Goal: Share content

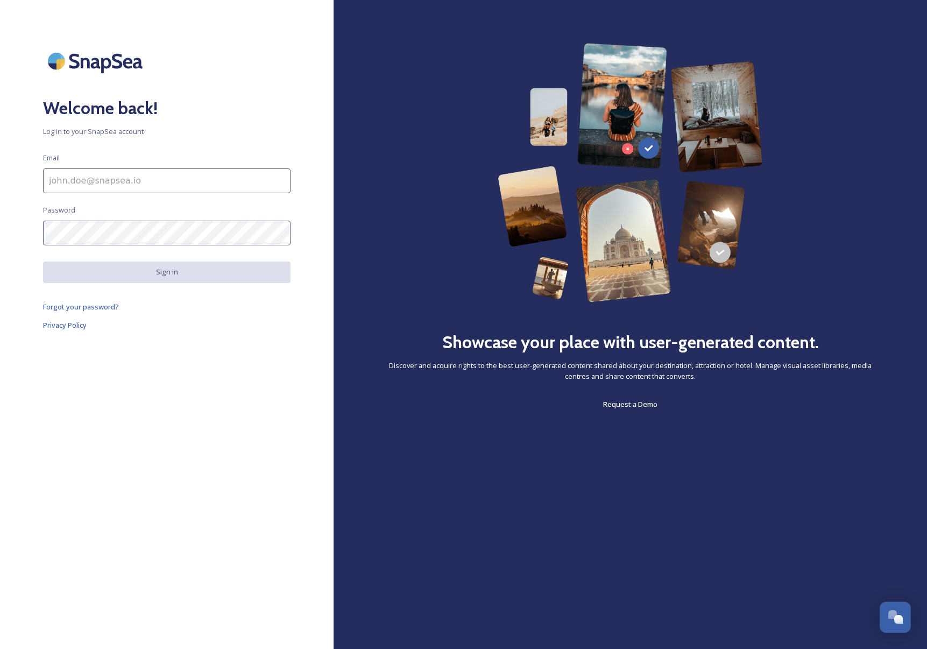
type input "[PERSON_NAME][EMAIL_ADDRESS][DOMAIN_NAME]"
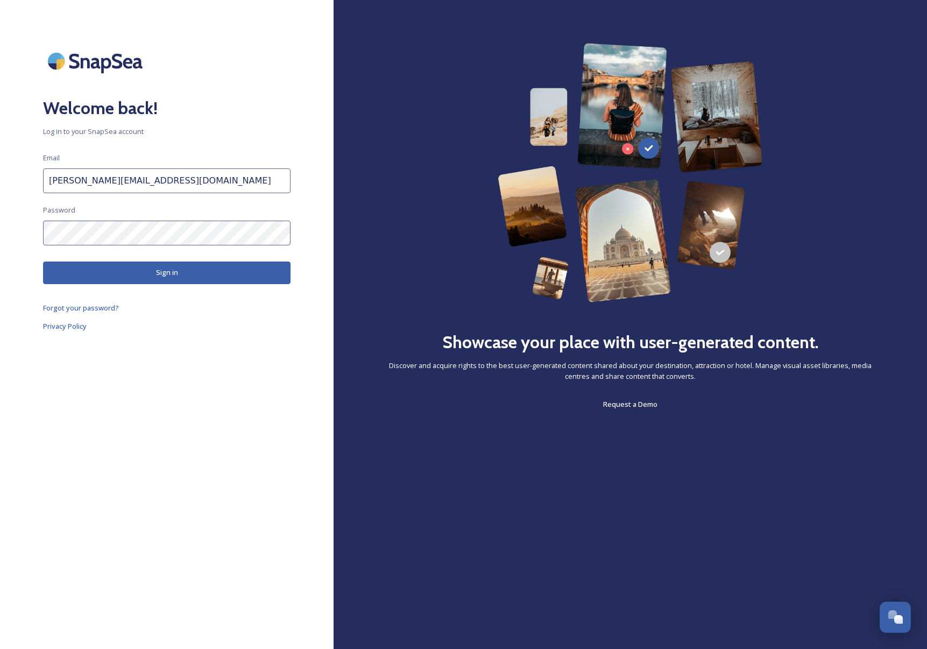
click at [163, 273] on button "Sign in" at bounding box center [166, 272] width 247 height 22
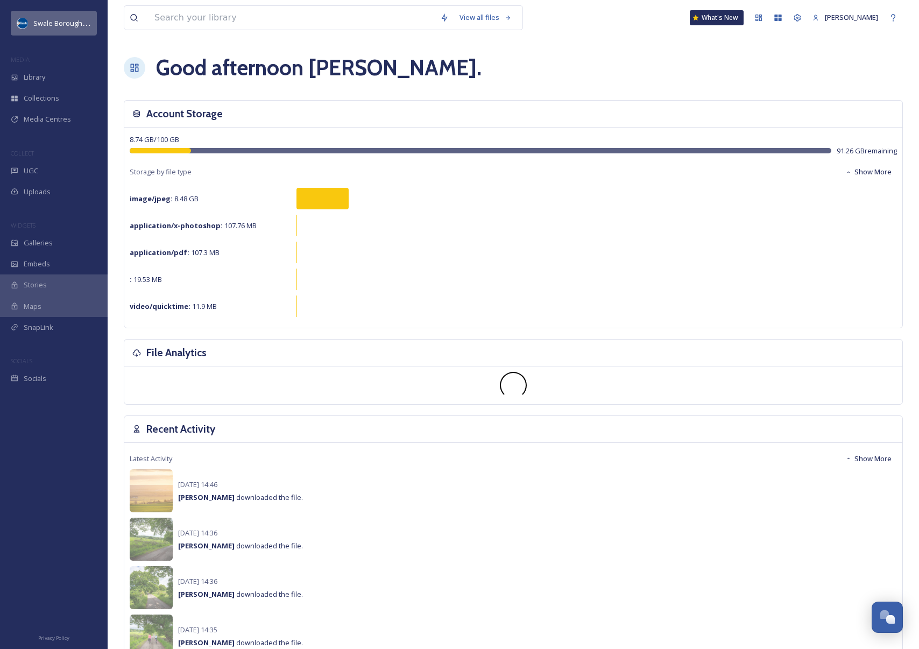
click at [38, 26] on span "Swale Borough Council" at bounding box center [70, 23] width 74 height 10
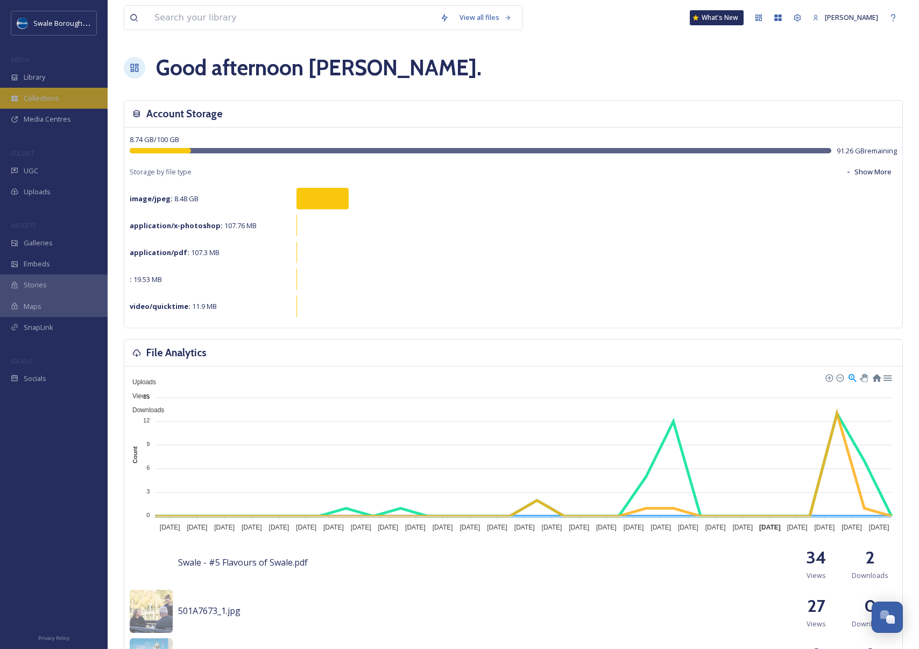
click at [36, 100] on span "Collections" at bounding box center [42, 98] width 36 height 10
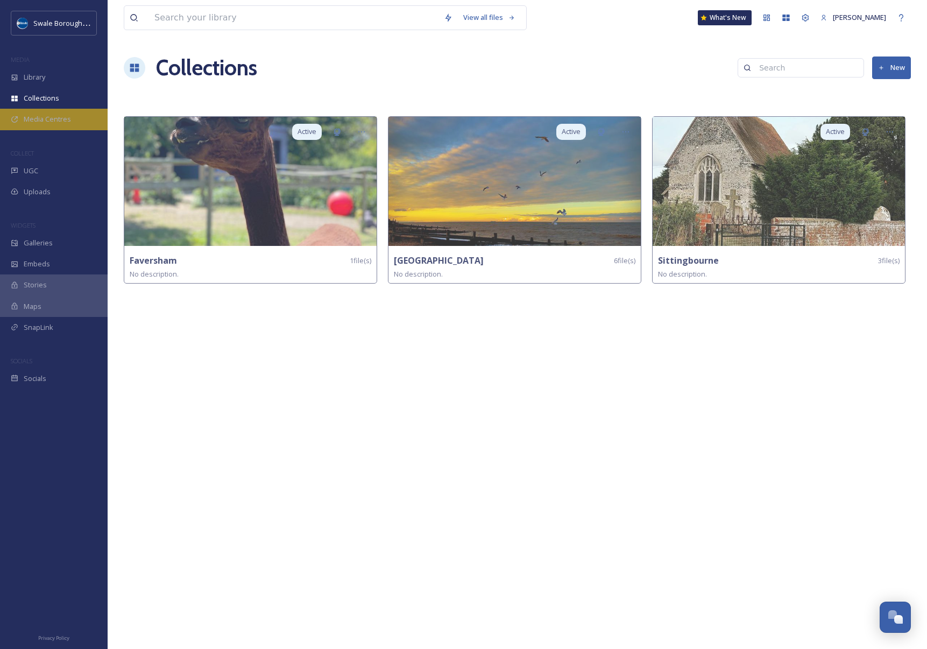
click at [36, 119] on span "Media Centres" at bounding box center [47, 119] width 47 height 10
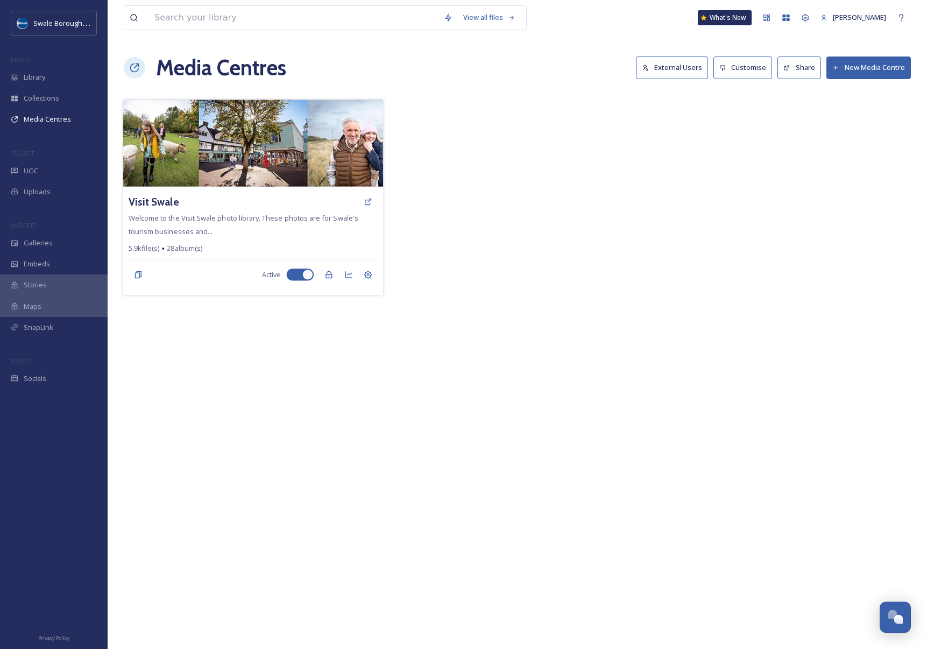
click at [152, 128] on img at bounding box center [253, 143] width 260 height 87
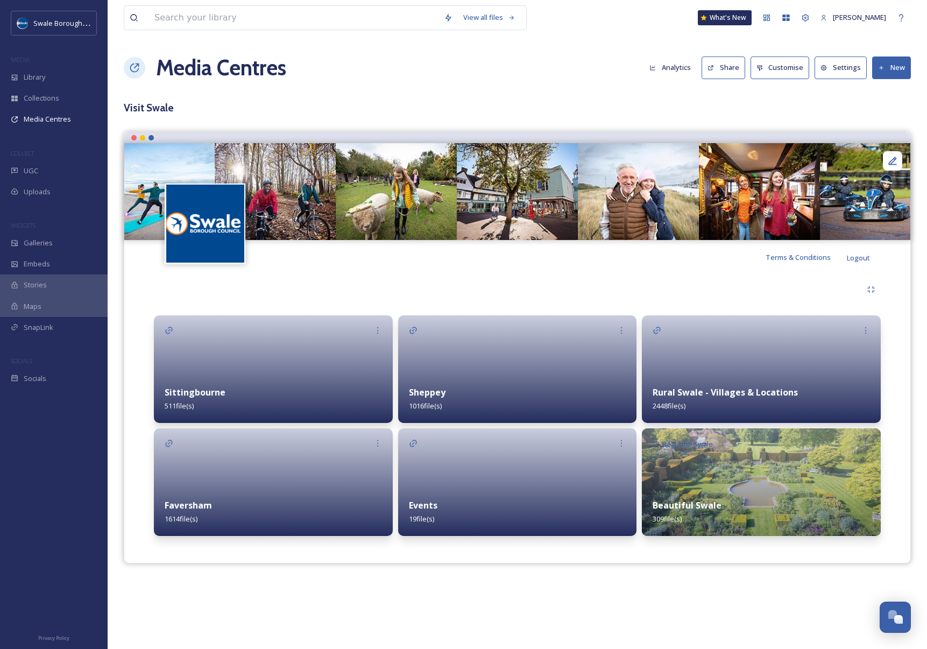
click at [705, 466] on img at bounding box center [761, 482] width 239 height 108
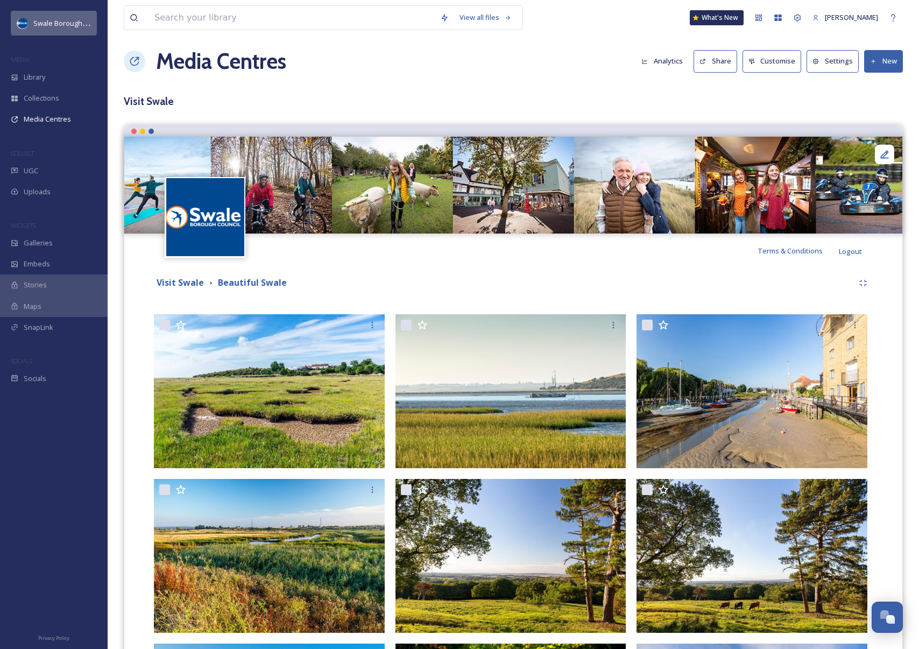
scroll to position [6, 0]
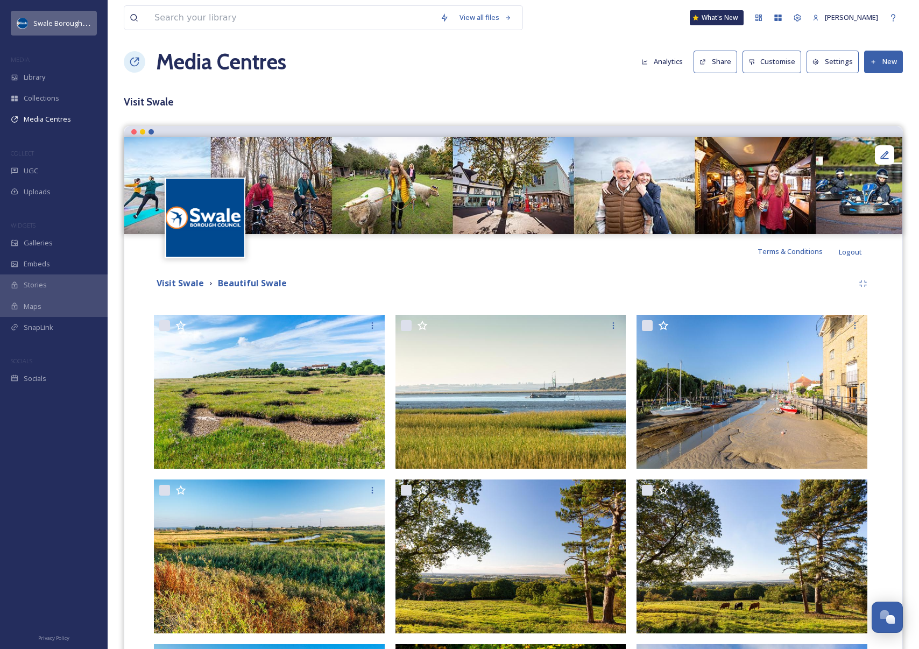
click at [43, 23] on span "Swale Borough Council" at bounding box center [70, 23] width 74 height 10
click at [34, 20] on span "Swale Borough Council" at bounding box center [70, 23] width 74 height 10
click at [37, 77] on span "Library" at bounding box center [35, 77] width 22 height 10
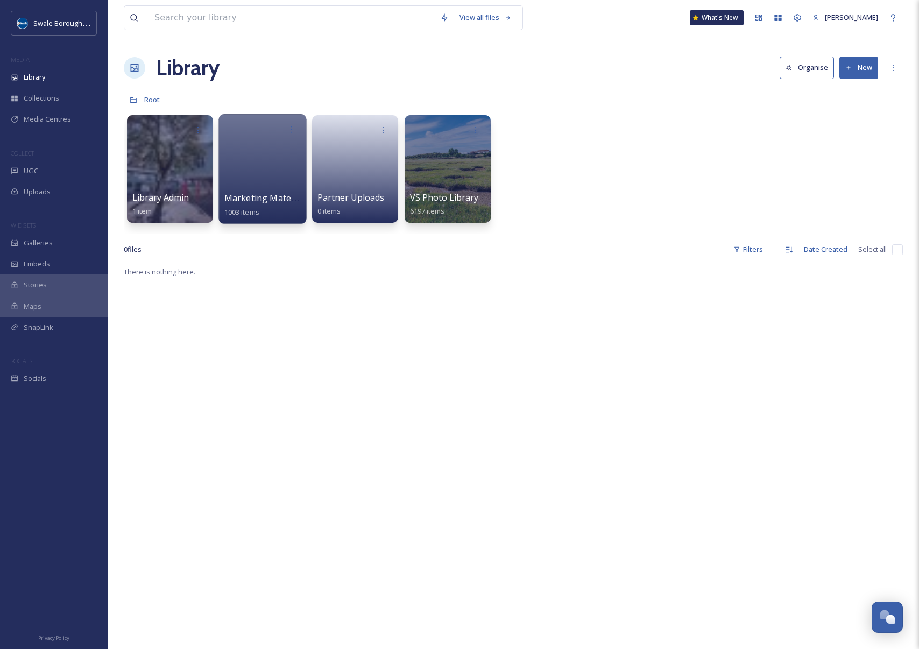
click at [265, 152] on div at bounding box center [262, 169] width 88 height 110
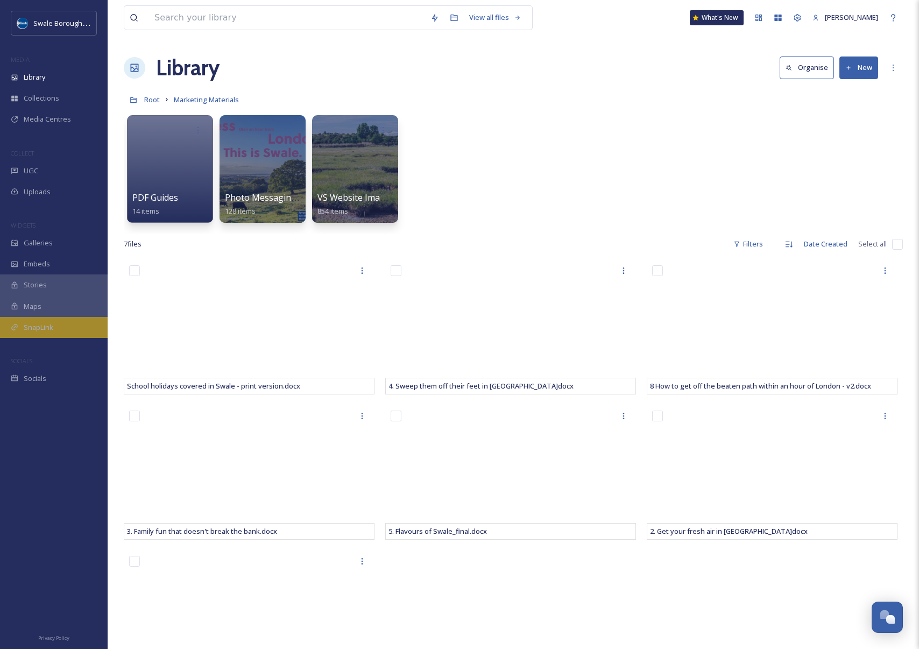
click at [33, 328] on span "SnapLink" at bounding box center [39, 327] width 30 height 10
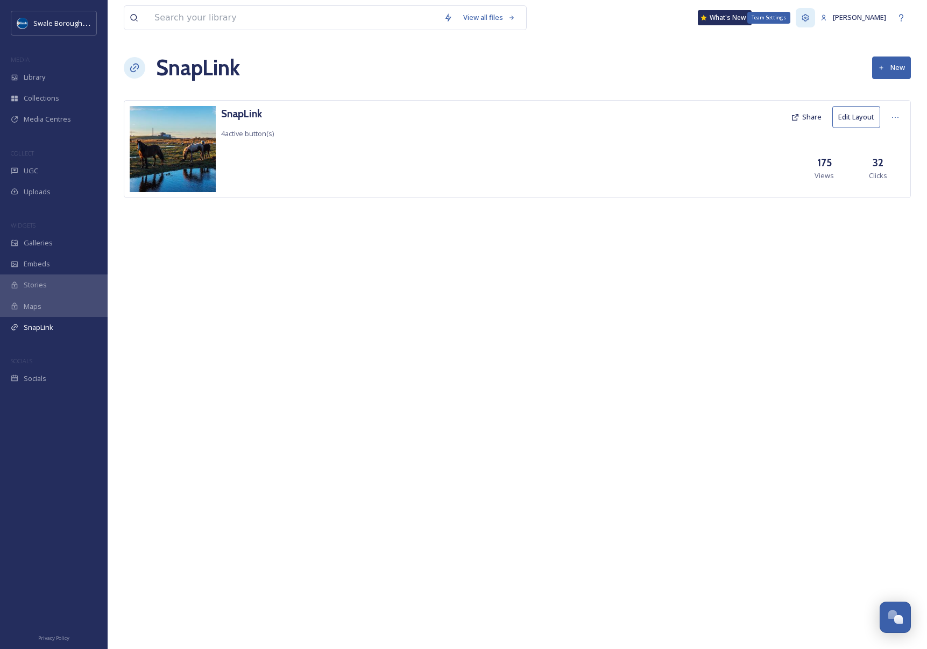
click at [810, 17] on icon at bounding box center [805, 17] width 9 height 9
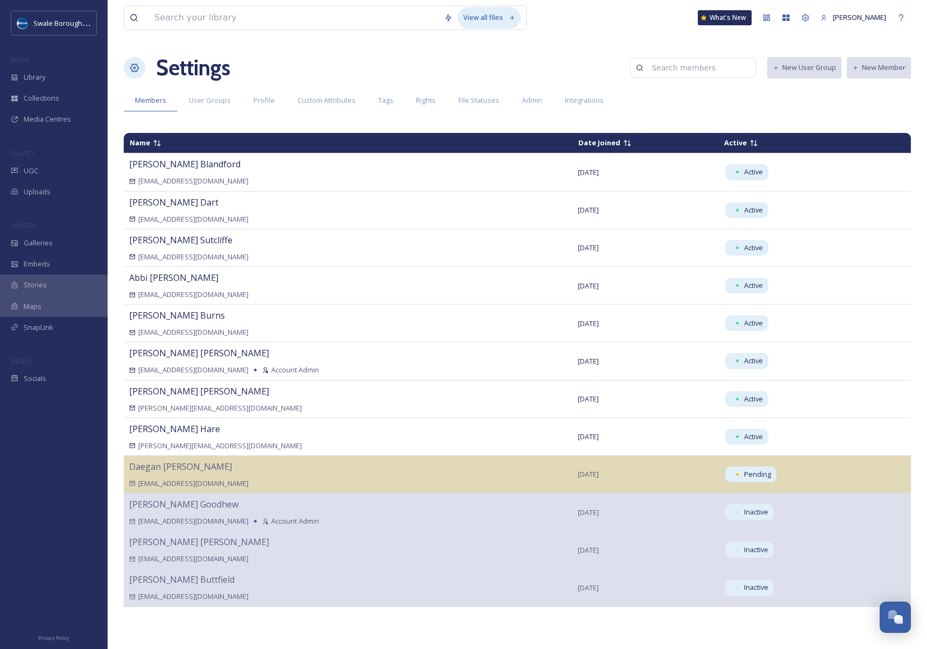
click at [499, 16] on div "View all files" at bounding box center [489, 17] width 63 height 21
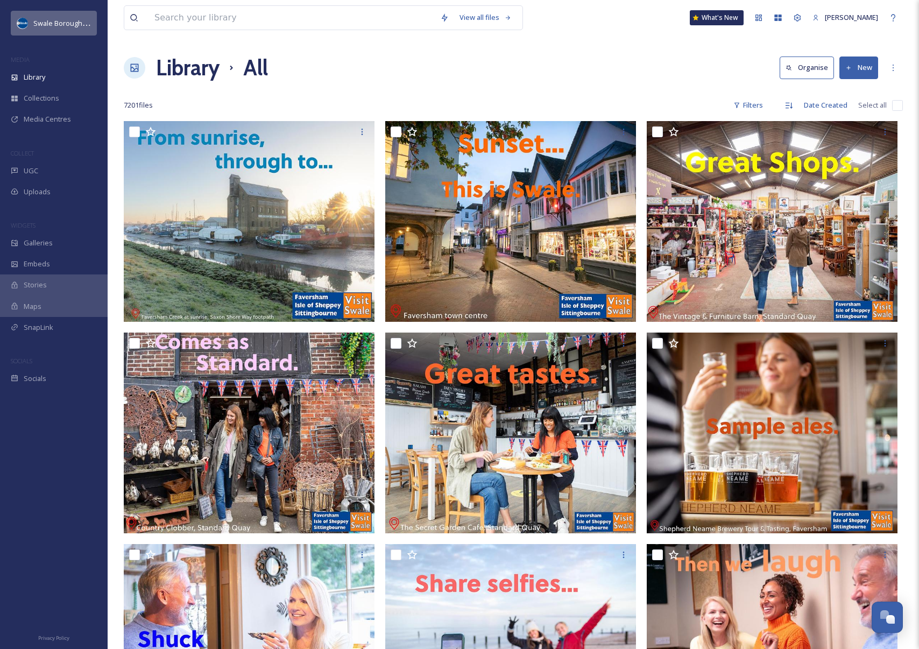
click at [47, 22] on span "Swale Borough Council" at bounding box center [70, 23] width 74 height 10
click at [27, 22] on img at bounding box center [22, 23] width 11 height 11
click at [20, 22] on img at bounding box center [22, 23] width 11 height 11
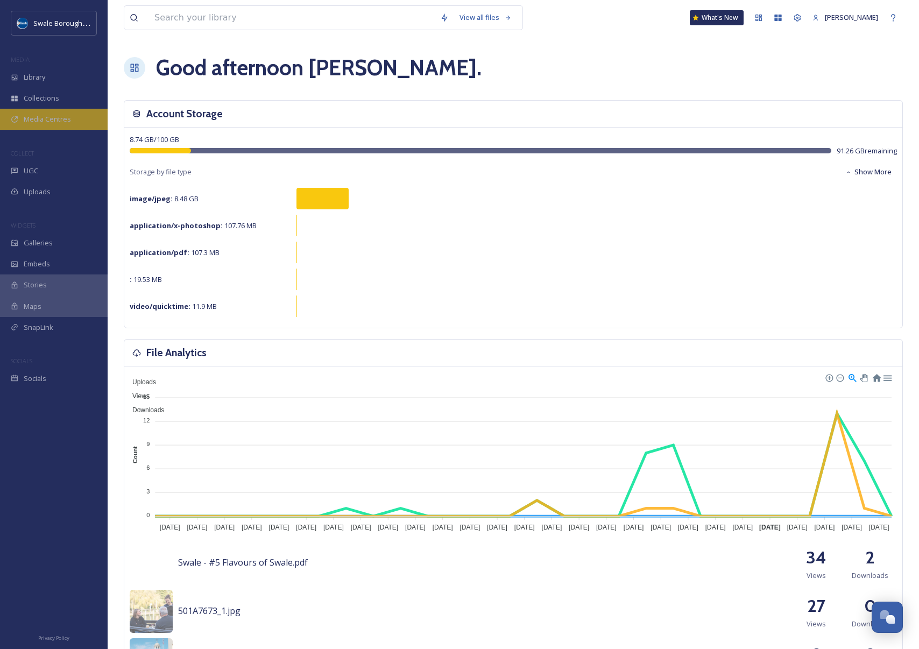
click at [40, 116] on span "Media Centres" at bounding box center [47, 119] width 47 height 10
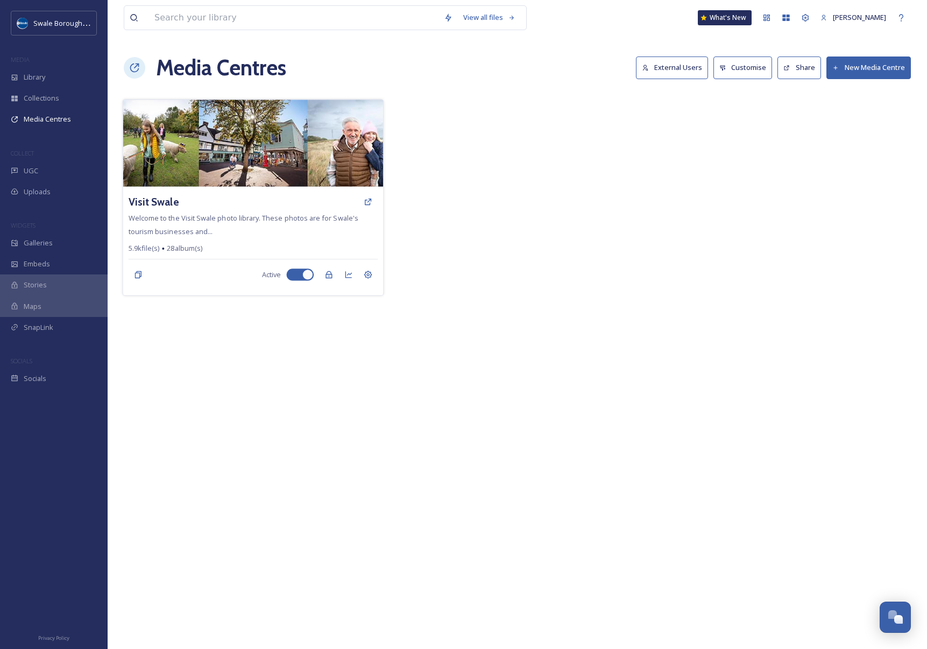
click at [217, 160] on img at bounding box center [253, 143] width 260 height 87
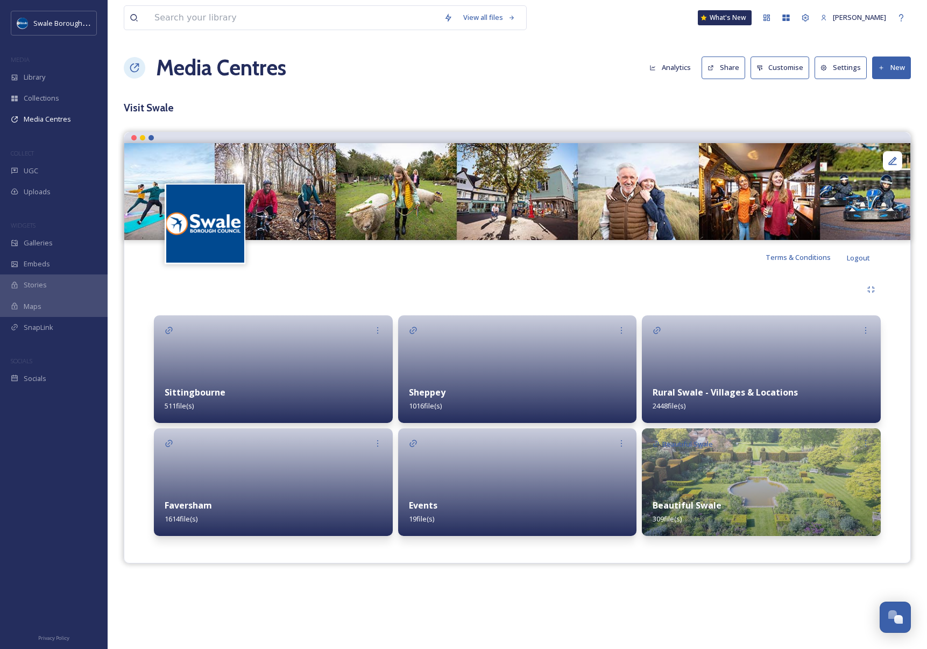
click at [722, 66] on button "Share" at bounding box center [724, 67] width 44 height 22
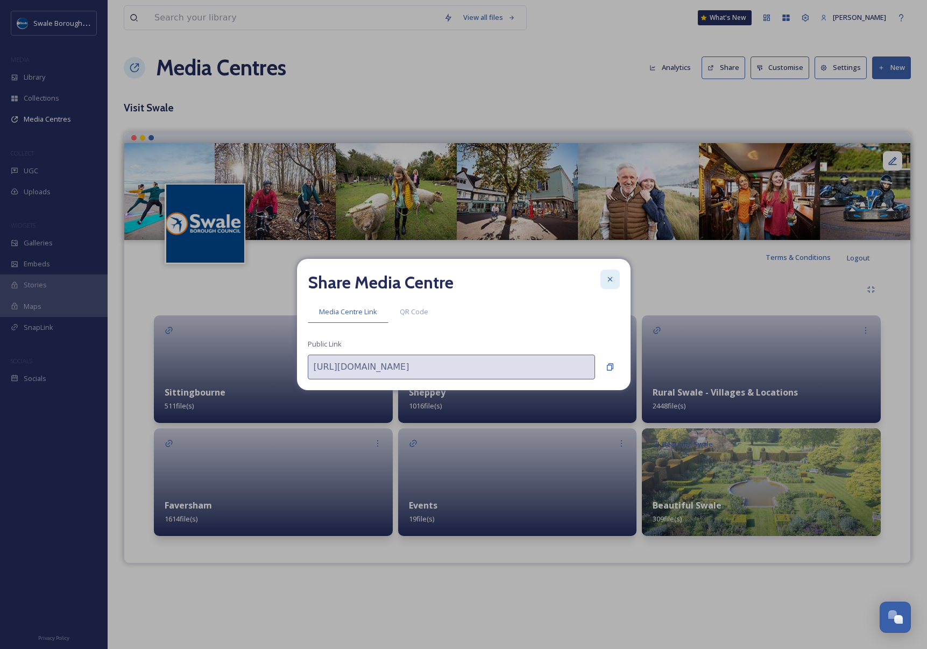
click at [613, 278] on icon at bounding box center [610, 279] width 9 height 9
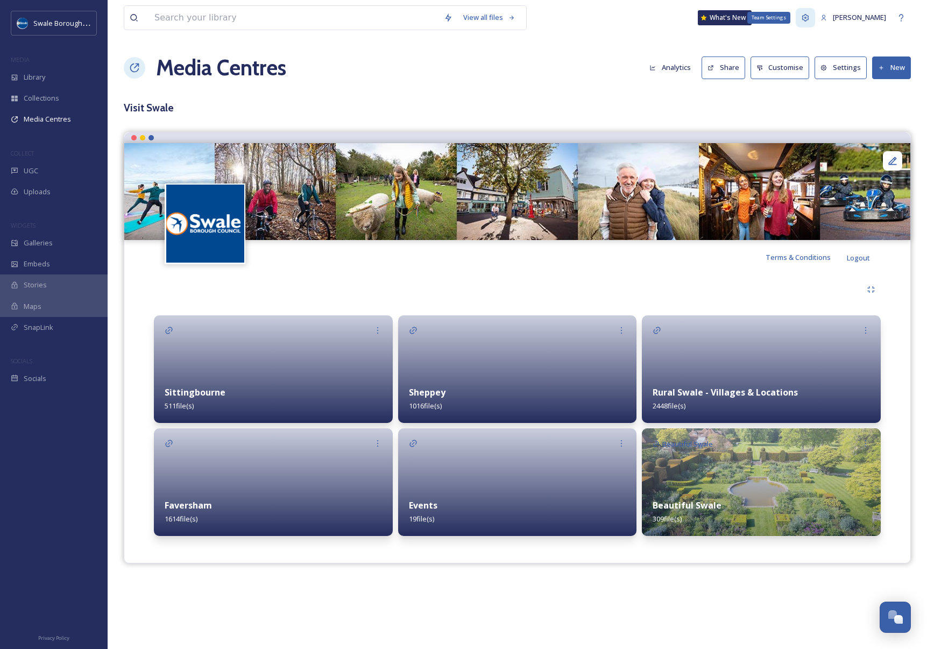
click at [809, 17] on icon at bounding box center [805, 17] width 7 height 7
